Goal: Task Accomplishment & Management: Manage account settings

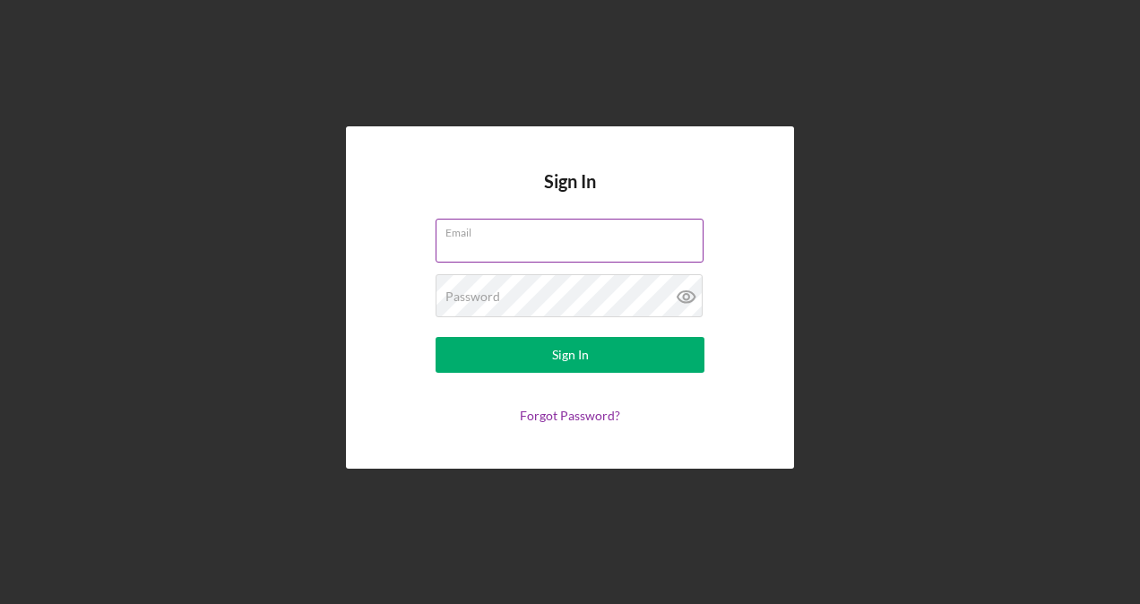
click at [494, 246] on input "Email" at bounding box center [570, 240] width 268 height 43
type input "[EMAIL_ADDRESS][DOMAIN_NAME]"
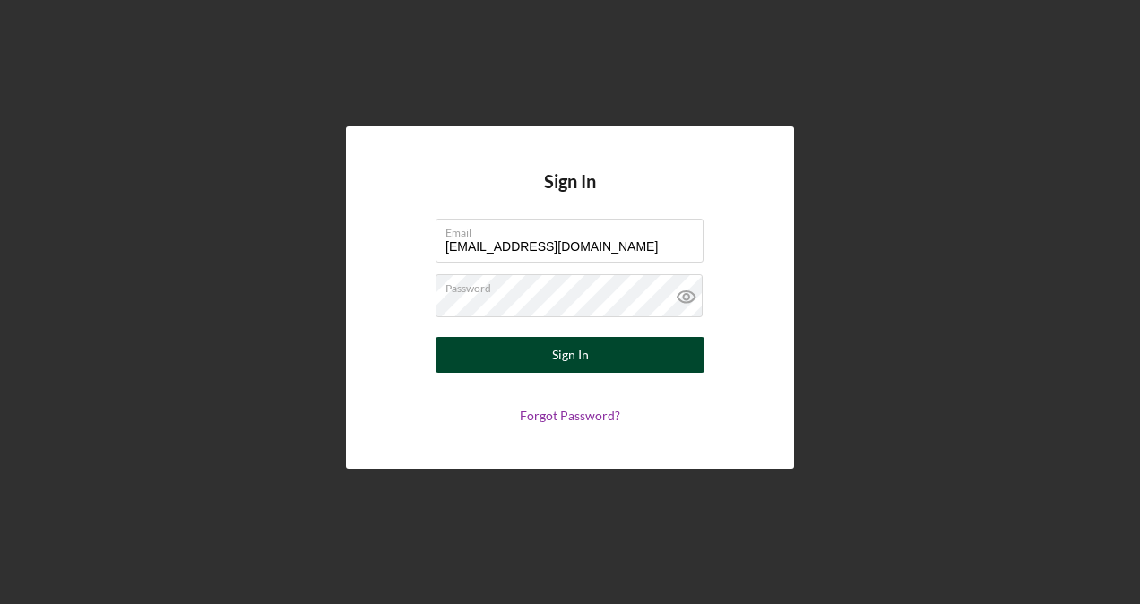
click at [620, 362] on button "Sign In" at bounding box center [570, 355] width 269 height 36
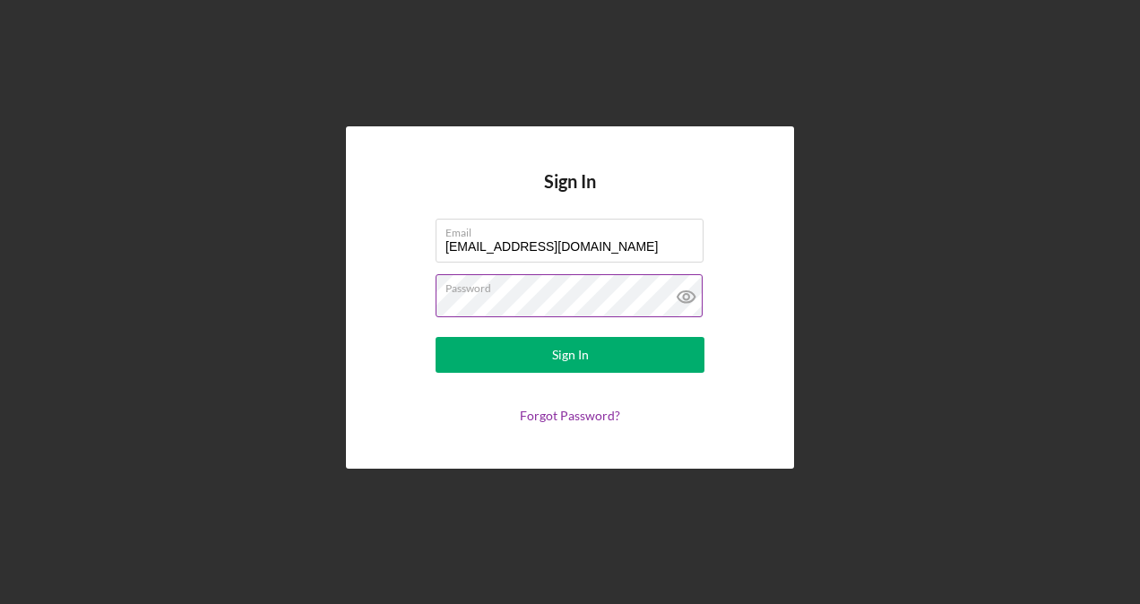
click at [685, 296] on icon at bounding box center [686, 296] width 45 height 45
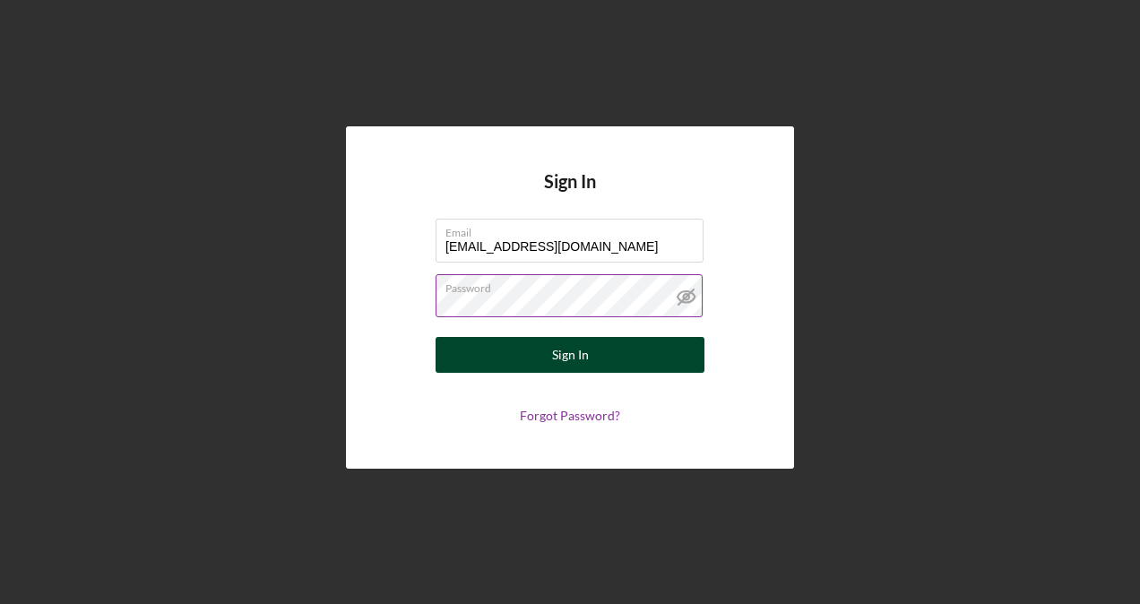
click at [645, 350] on button "Sign In" at bounding box center [570, 355] width 269 height 36
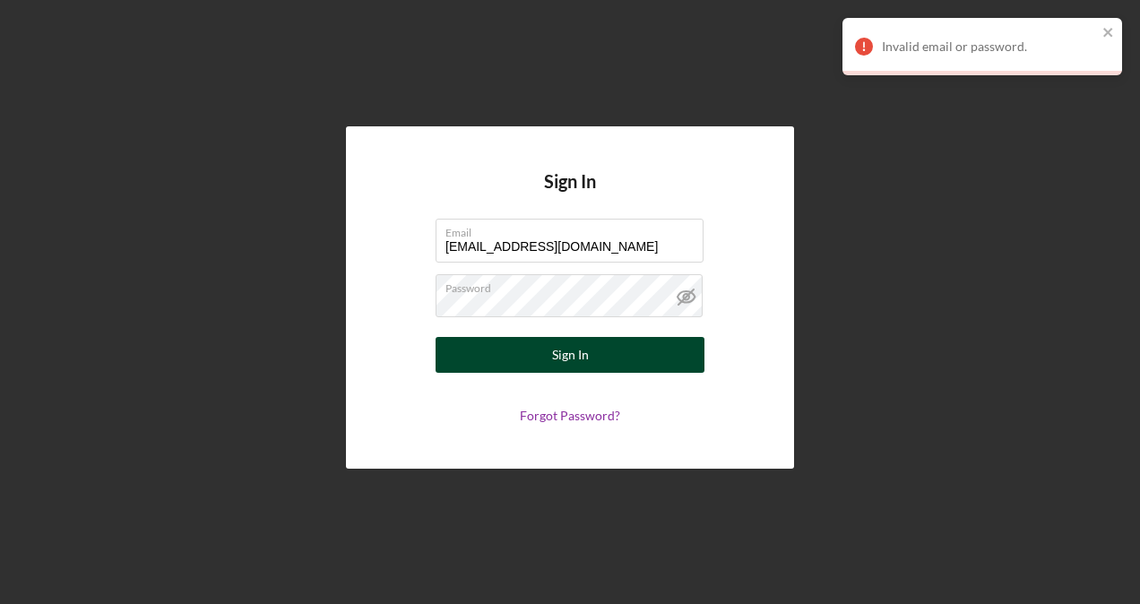
click at [622, 360] on button "Sign In" at bounding box center [570, 355] width 269 height 36
